Goal: Contribute content: Add original content to the website for others to see

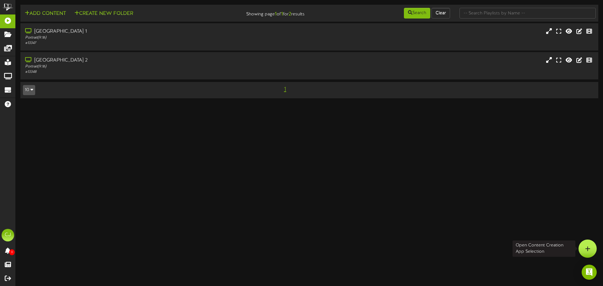
click at [590, 247] on icon at bounding box center [587, 249] width 5 height 6
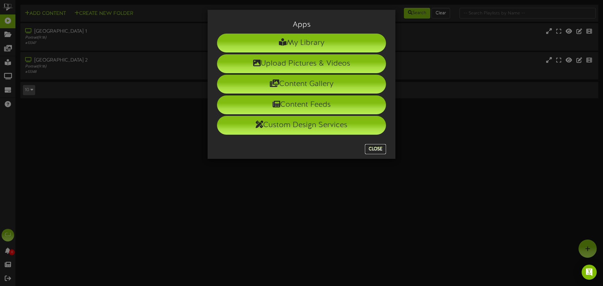
click at [376, 151] on button "Close" at bounding box center [375, 149] width 21 height 10
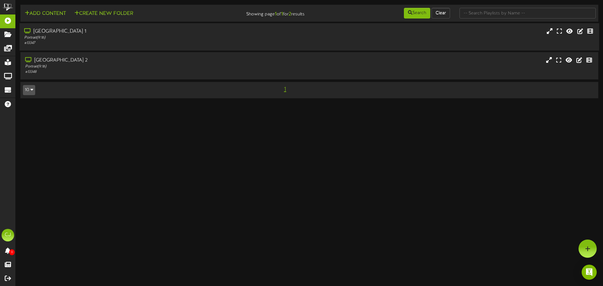
click at [144, 37] on div "Portrait ( 9:16 )" at bounding box center [140, 37] width 232 height 5
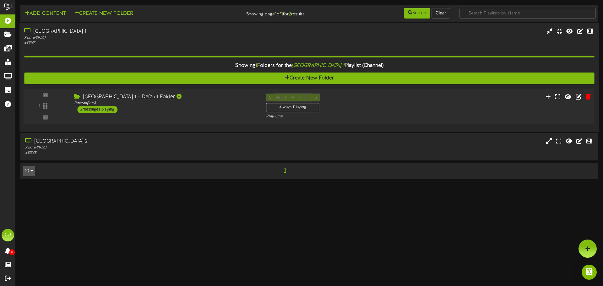
click at [138, 109] on div "Ocala Civic Theatre 1 - Default Folder Portrait ( 9:16 ) 2 messages playing" at bounding box center [165, 104] width 192 height 20
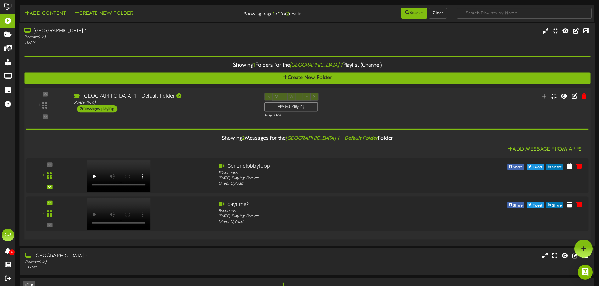
click at [177, 108] on div "Ocala Civic Theatre 1 - Default Folder Portrait ( 9:16 ) 2 messages playing" at bounding box center [164, 103] width 190 height 20
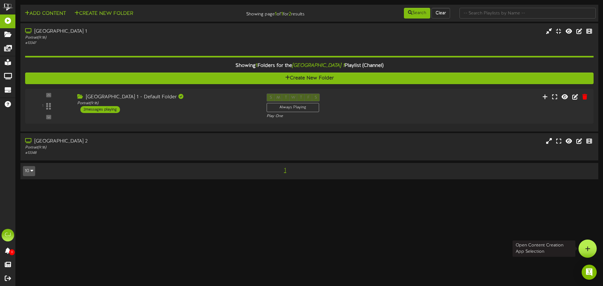
click at [582, 244] on div at bounding box center [588, 249] width 18 height 18
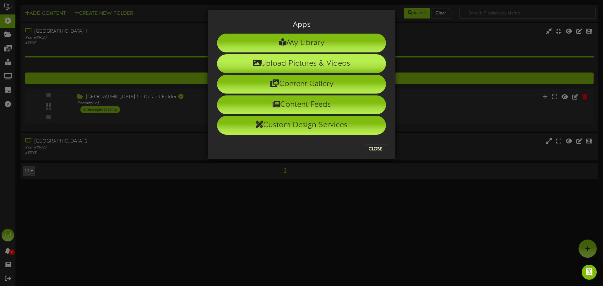
click at [309, 66] on li "Upload Pictures & Videos" at bounding box center [301, 63] width 169 height 19
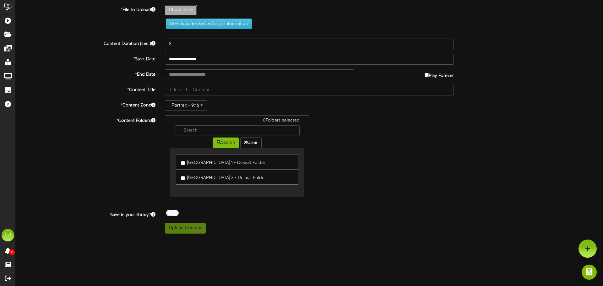
type input "**********"
type input "ITW-Donors-Loop"
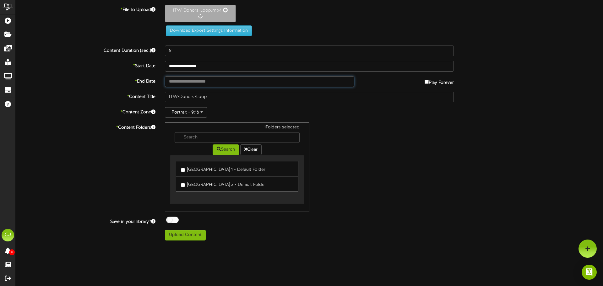
click at [202, 81] on input "text" at bounding box center [259, 81] width 189 height 11
type input "**********"
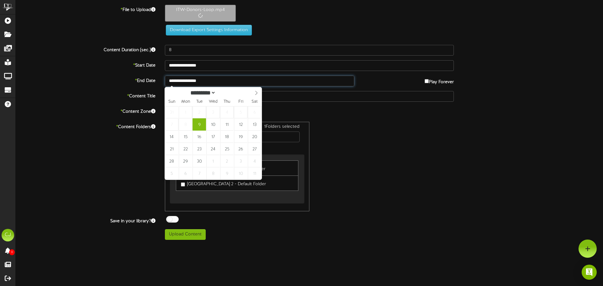
type input "193"
type input "**********"
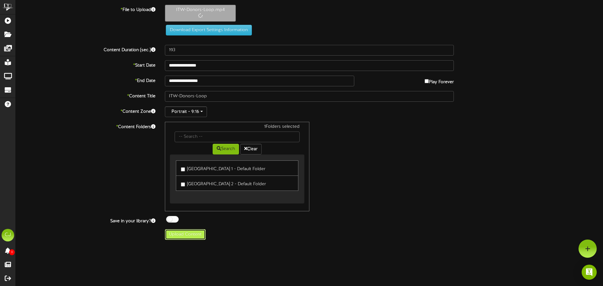
click at [189, 237] on button "Upload Content" at bounding box center [185, 234] width 41 height 11
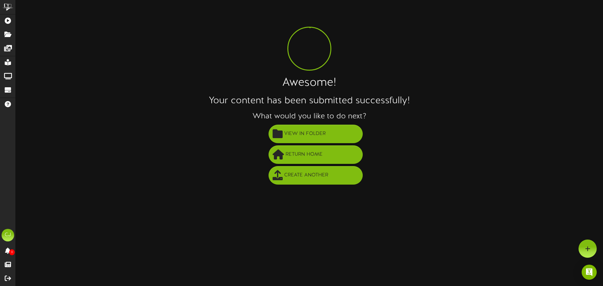
click at [158, 189] on html "ChannelValet Playlists Folders Messages My Library Groups Devices Help CJ Craig…" at bounding box center [301, 94] width 603 height 189
click at [487, 189] on html "ChannelValet Playlists Folders Messages My Library Groups Devices Help CJ Craig…" at bounding box center [301, 94] width 603 height 189
click at [145, 189] on html "ChannelValet Playlists Folders Messages My Library Groups Devices Help CJ Craig…" at bounding box center [301, 94] width 603 height 189
click at [141, 31] on div "Awesome! Your content has been submitted successfully! What would you like to d…" at bounding box center [310, 95] width 588 height 181
click at [140, 160] on li "Return Home" at bounding box center [315, 155] width 575 height 21
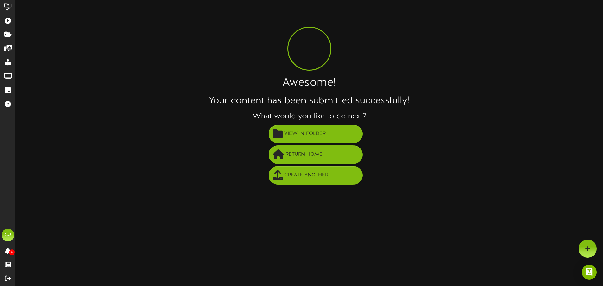
click at [542, 127] on li "View in Folder" at bounding box center [315, 134] width 575 height 21
click at [137, 189] on html "ChannelValet Playlists Folders Messages My Library Groups Devices Help CJ Craig…" at bounding box center [301, 94] width 603 height 189
click at [310, 155] on span "Return Home" at bounding box center [304, 155] width 40 height 10
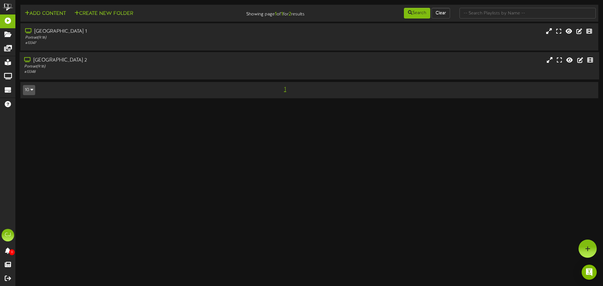
click at [83, 60] on div "[GEOGRAPHIC_DATA] 2" at bounding box center [140, 60] width 232 height 7
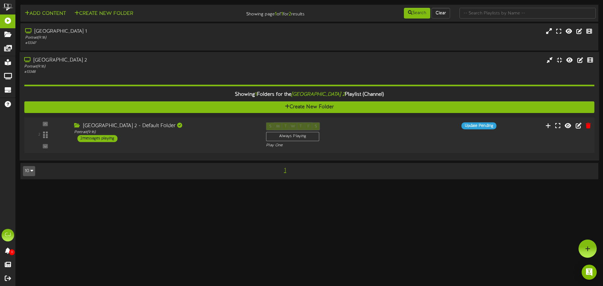
click at [108, 139] on div "2 messages playing" at bounding box center [97, 138] width 40 height 7
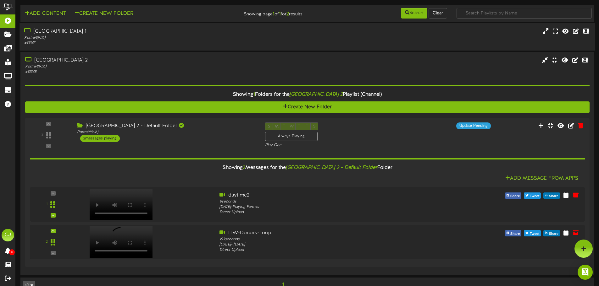
click at [206, 35] on div "Portrait ( 9:16 )" at bounding box center [139, 37] width 230 height 5
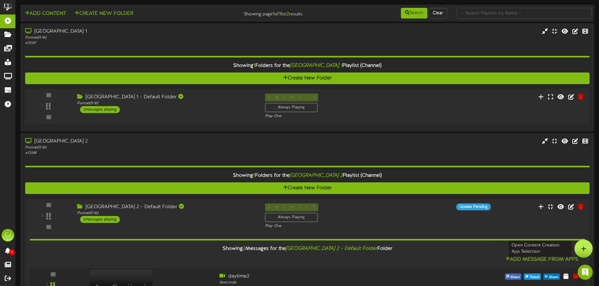
click at [581, 247] on icon at bounding box center [583, 249] width 5 height 6
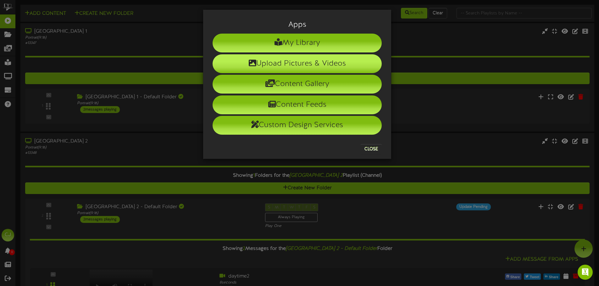
click at [298, 64] on li "Upload Pictures & Videos" at bounding box center [296, 63] width 169 height 19
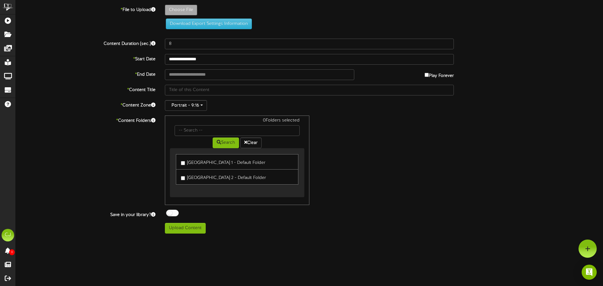
click at [181, 161] on link "Ocala Civic Theatre 1 - Default Folder" at bounding box center [237, 161] width 123 height 15
type input "**********"
type input "ITW-Generic-Loop"
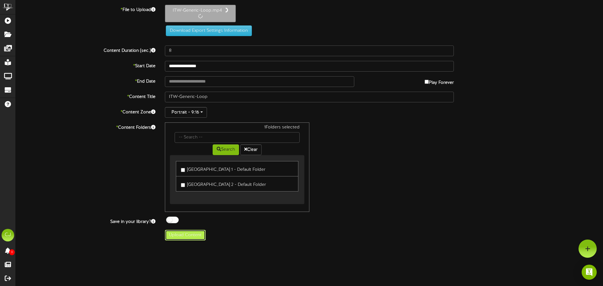
click at [187, 234] on button "Upload Content" at bounding box center [185, 235] width 41 height 11
type input "**********"
